Goal: Task Accomplishment & Management: Manage account settings

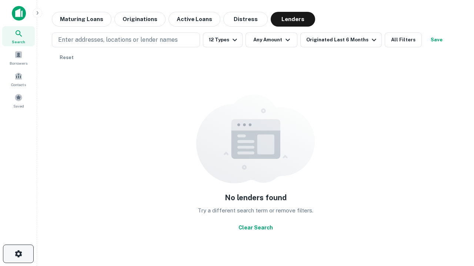
click at [18, 254] on icon "button" at bounding box center [18, 254] width 9 height 9
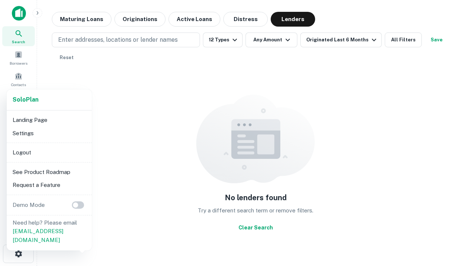
click at [49, 152] on li "Logout" at bounding box center [49, 152] width 79 height 13
